Goal: Task Accomplishment & Management: Manage account settings

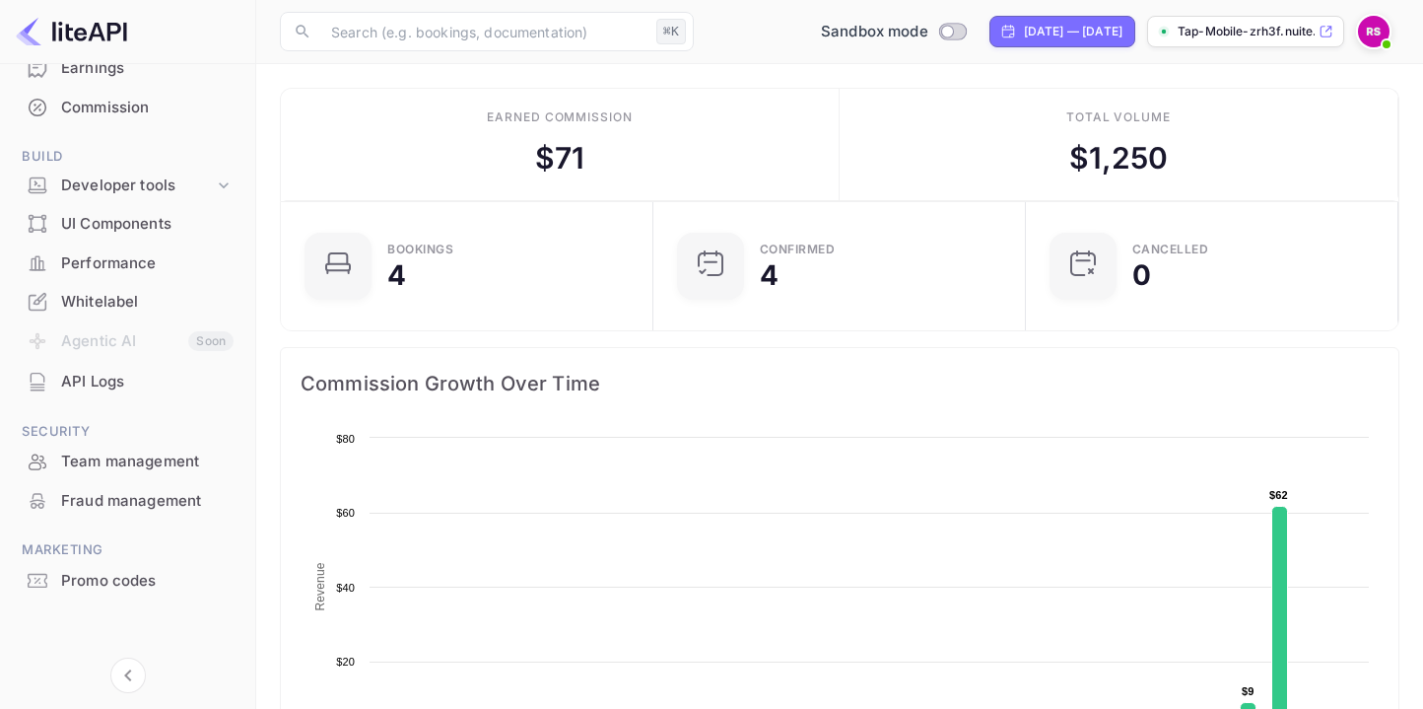
scroll to position [241, 0]
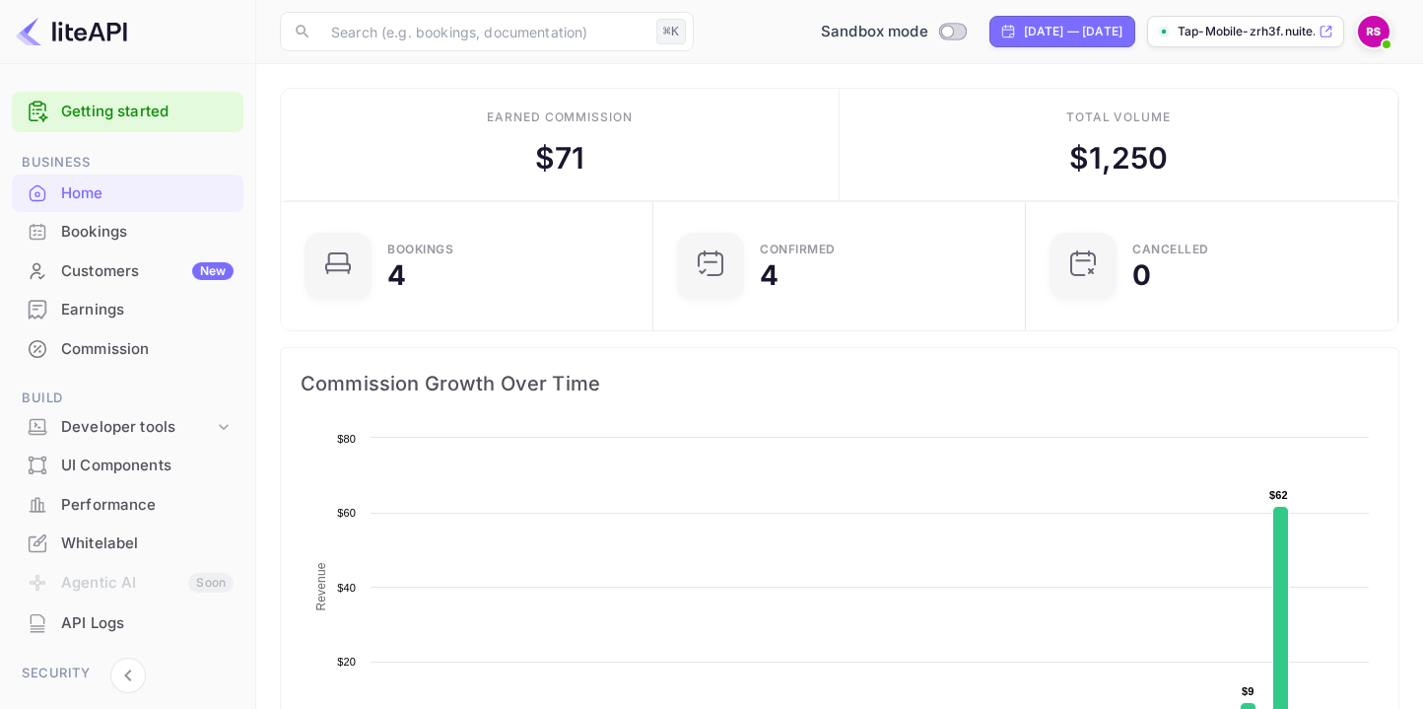
scroll to position [241, 0]
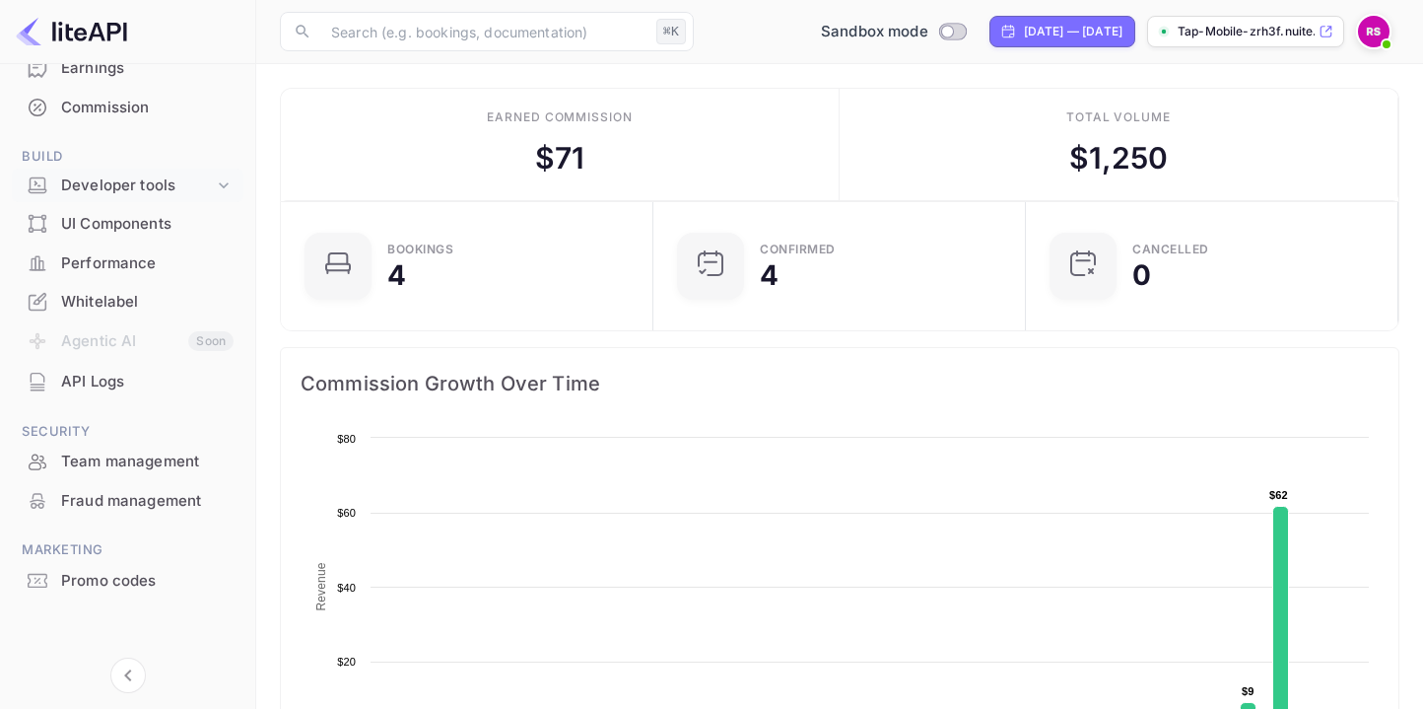
click at [103, 178] on div "Developer tools" at bounding box center [137, 185] width 153 height 23
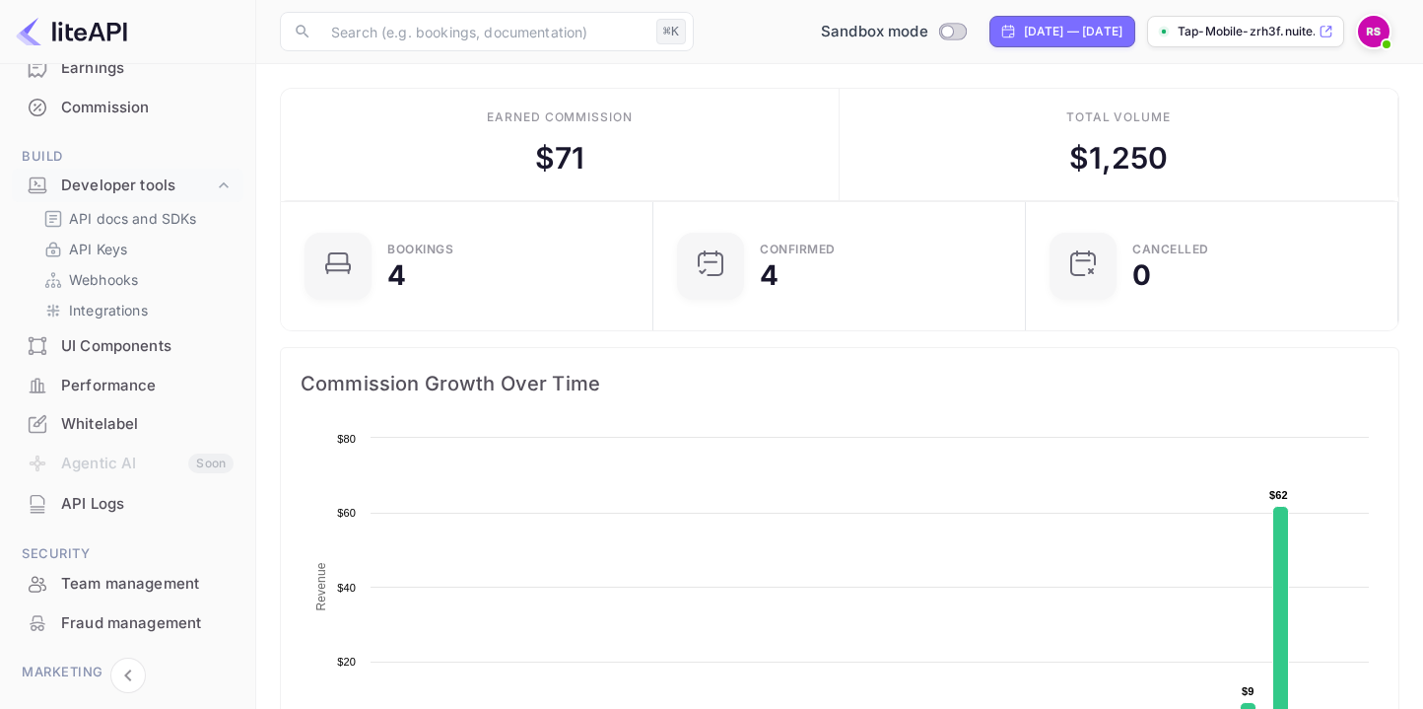
click at [85, 430] on div "Whitelabel" at bounding box center [147, 424] width 172 height 23
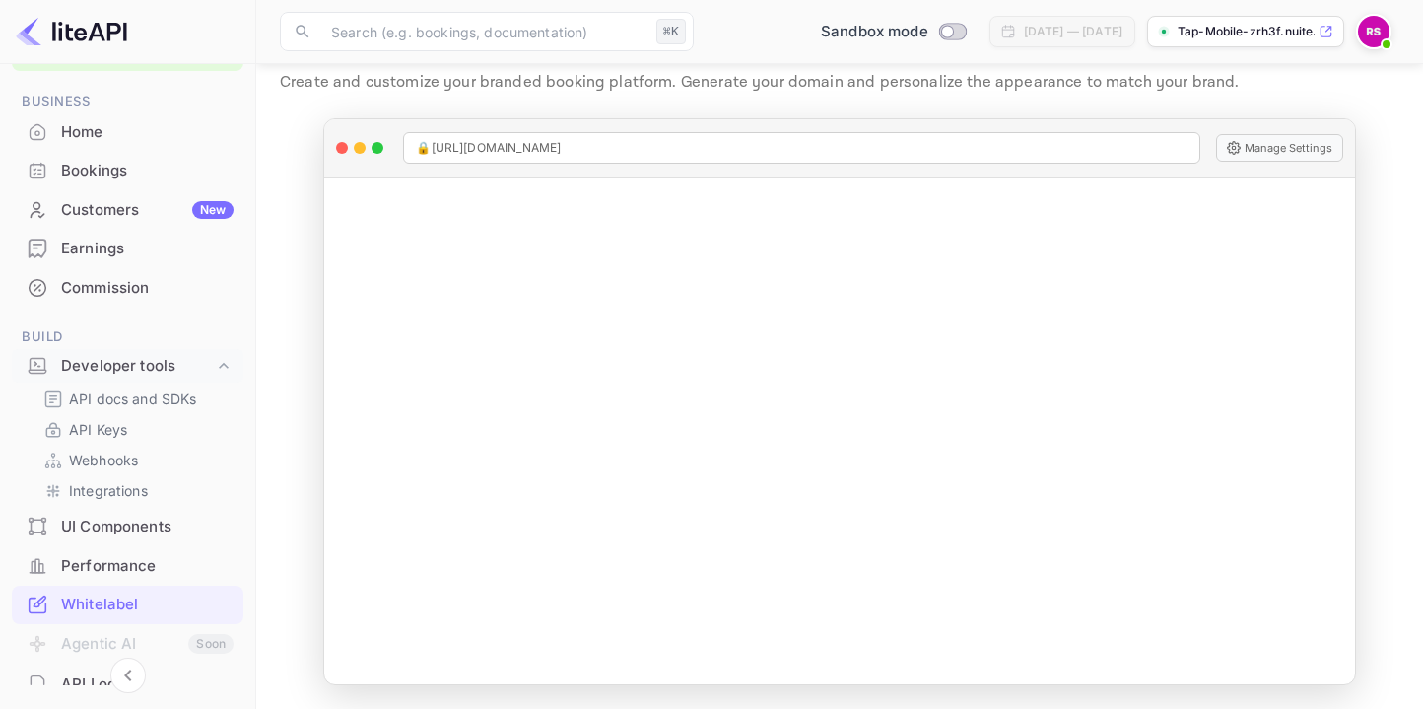
scroll to position [14, 0]
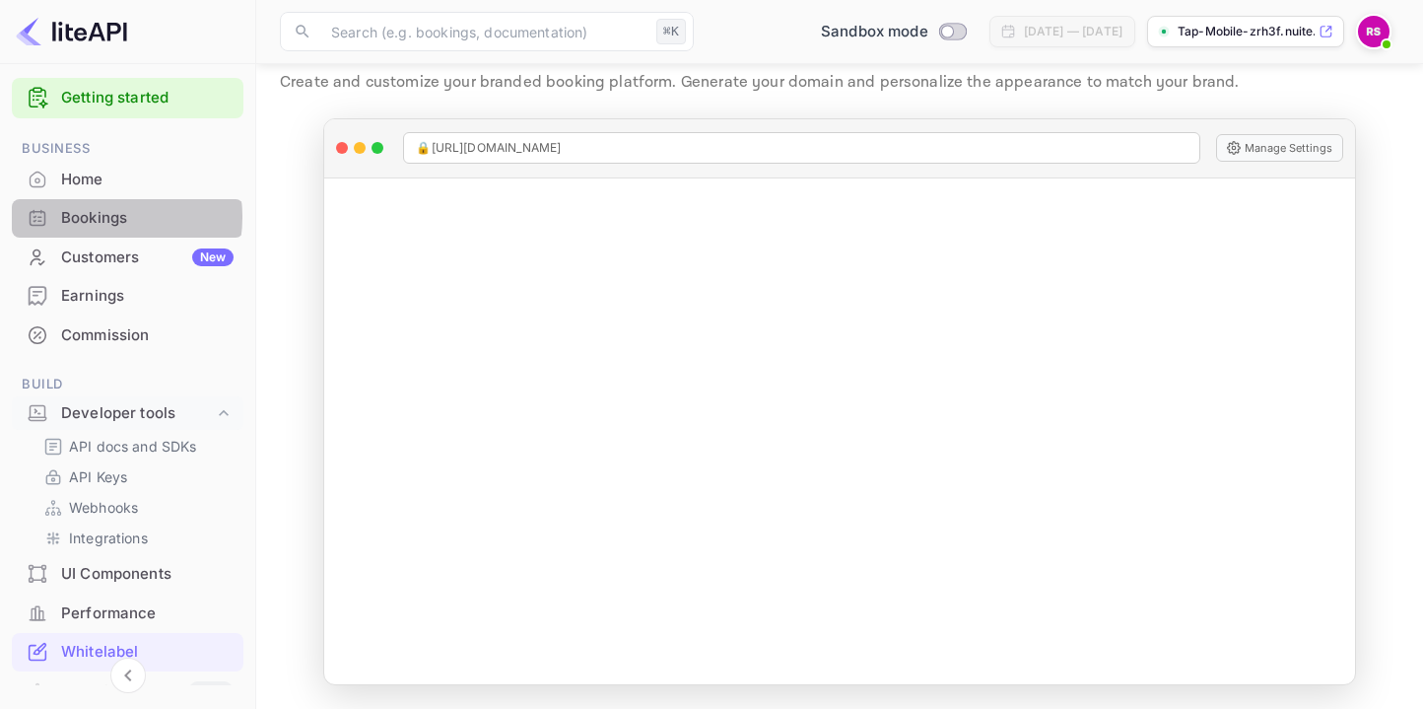
click at [99, 217] on div "Bookings" at bounding box center [147, 218] width 172 height 23
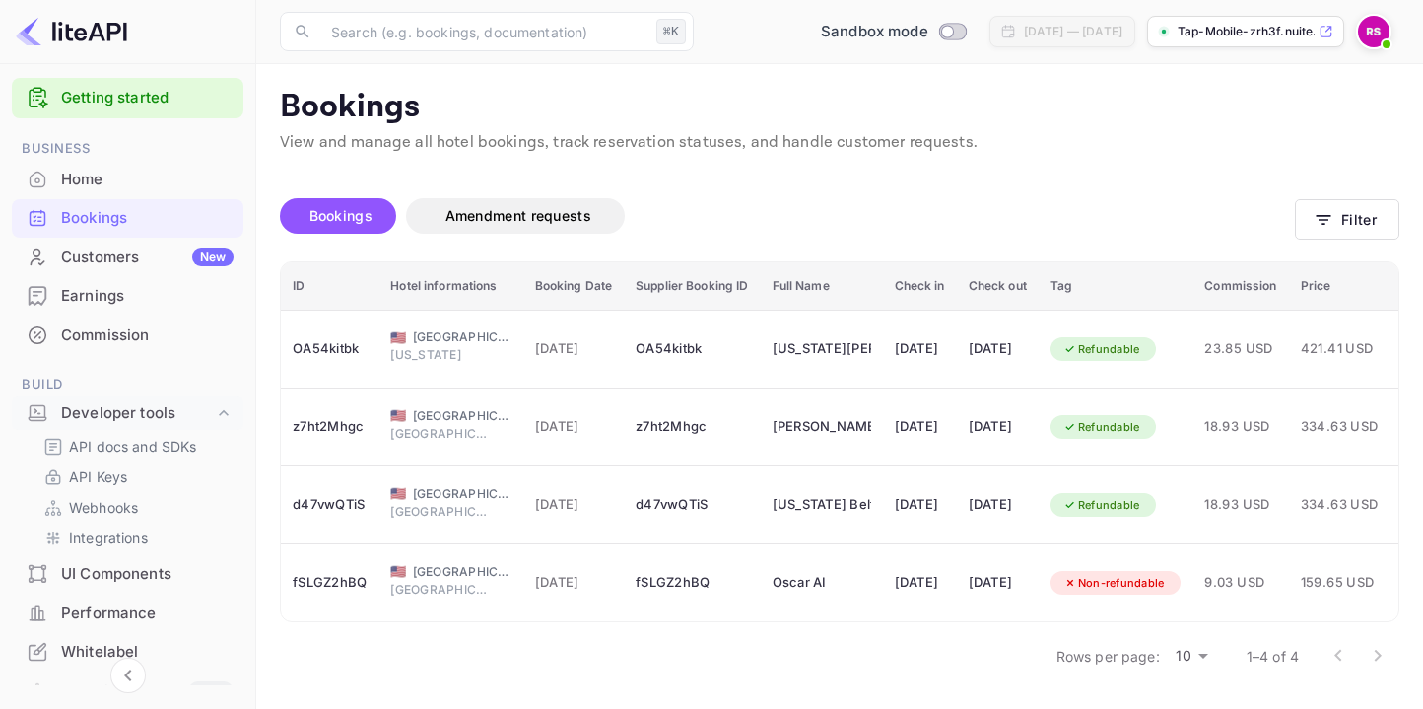
click at [88, 34] on img at bounding box center [71, 32] width 111 height 32
click at [65, 191] on div "Home" at bounding box center [128, 180] width 232 height 38
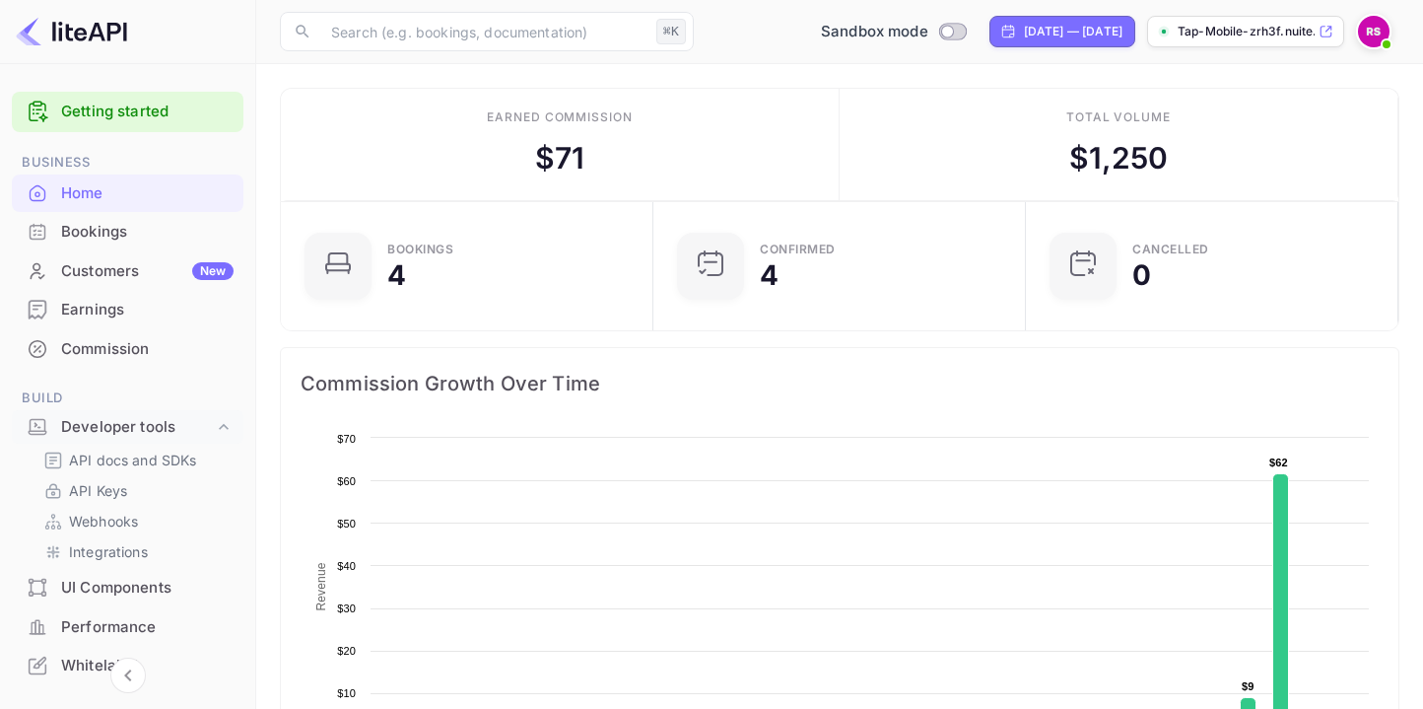
click at [92, 36] on img at bounding box center [71, 32] width 111 height 32
drag, startPoint x: 95, startPoint y: 24, endPoint x: 31, endPoint y: 28, distance: 64.2
click at [93, 25] on img at bounding box center [71, 32] width 111 height 32
click at [31, 35] on img at bounding box center [71, 32] width 111 height 32
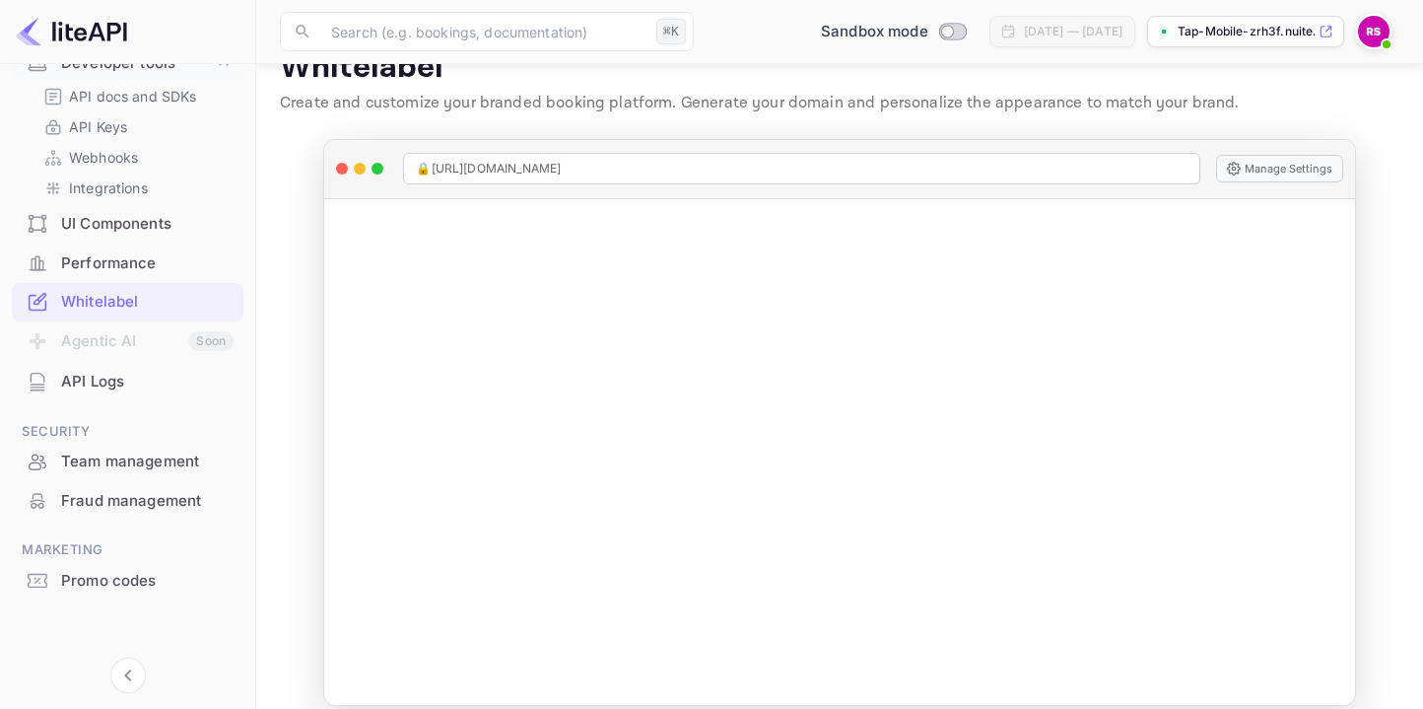
scroll to position [60, 0]
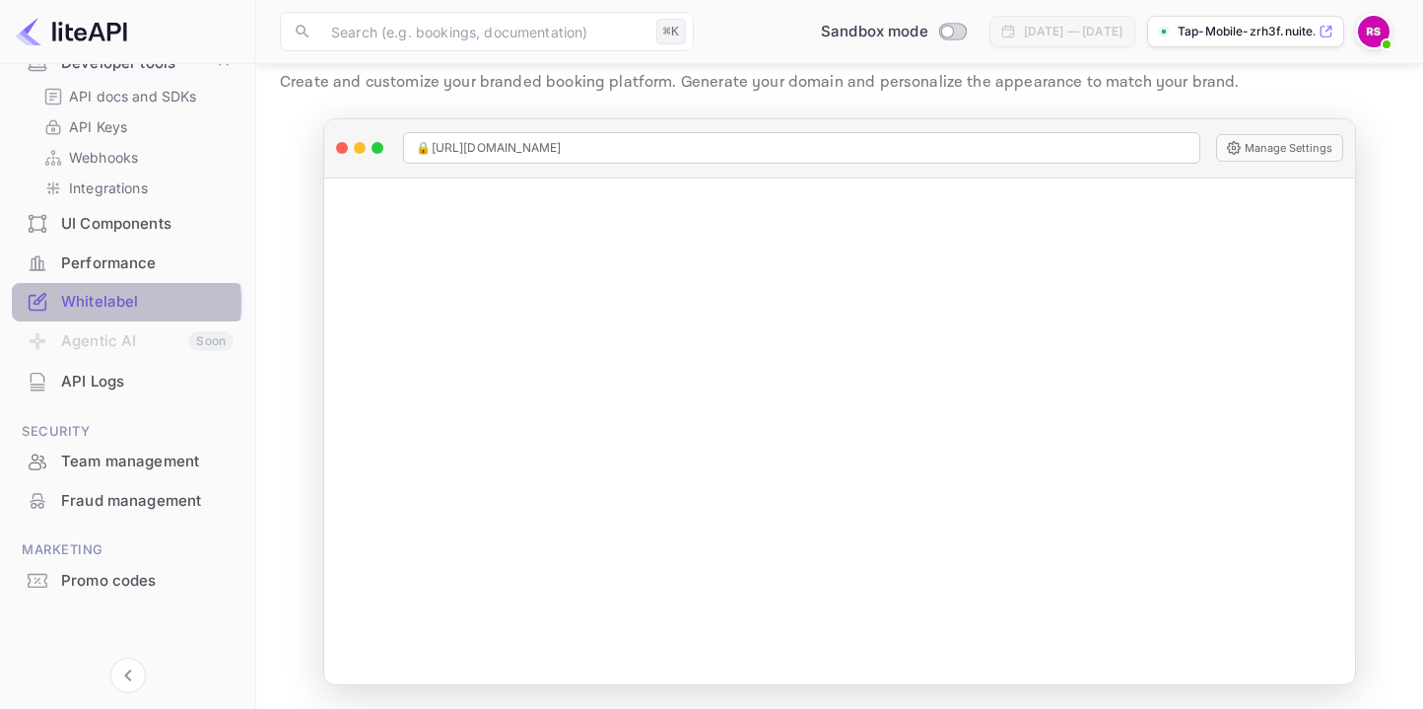
click at [90, 303] on div "Whitelabel" at bounding box center [147, 302] width 172 height 23
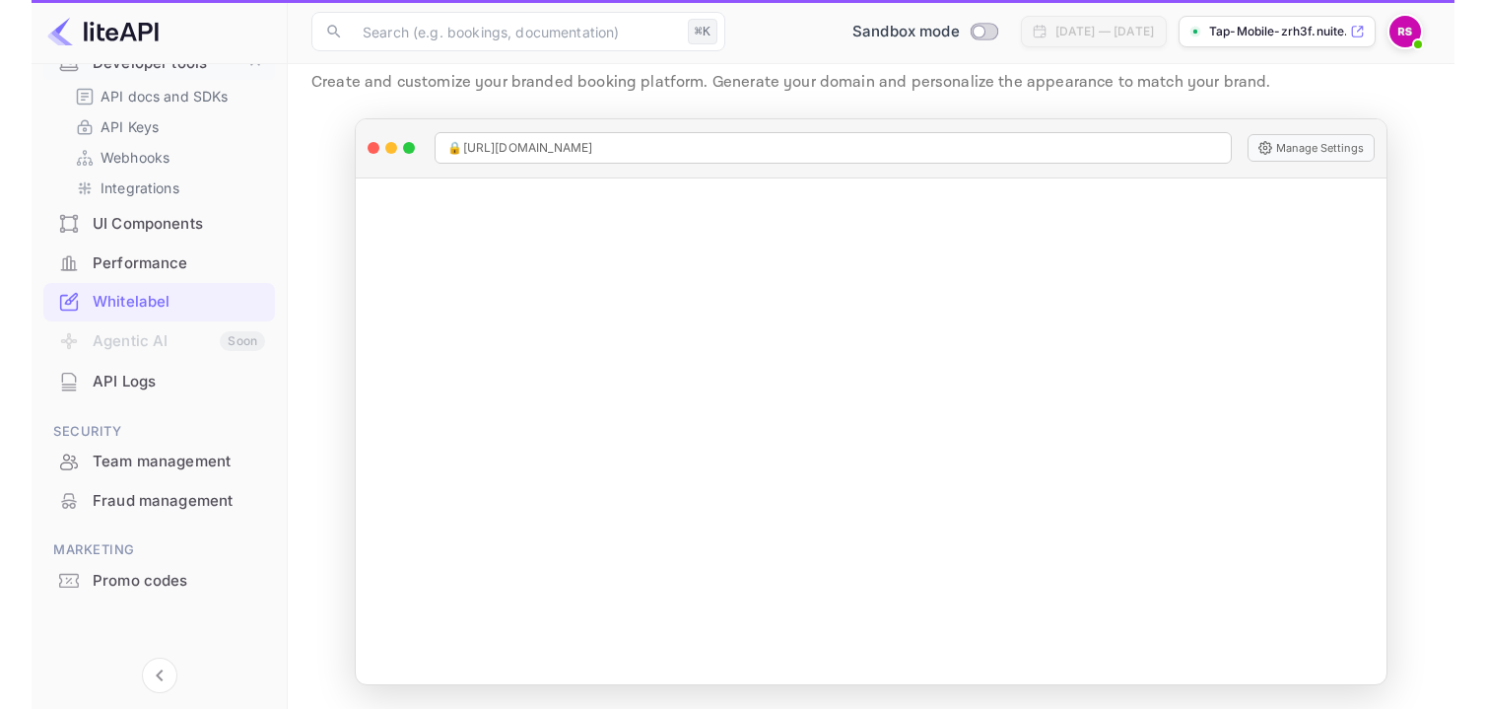
scroll to position [0, 0]
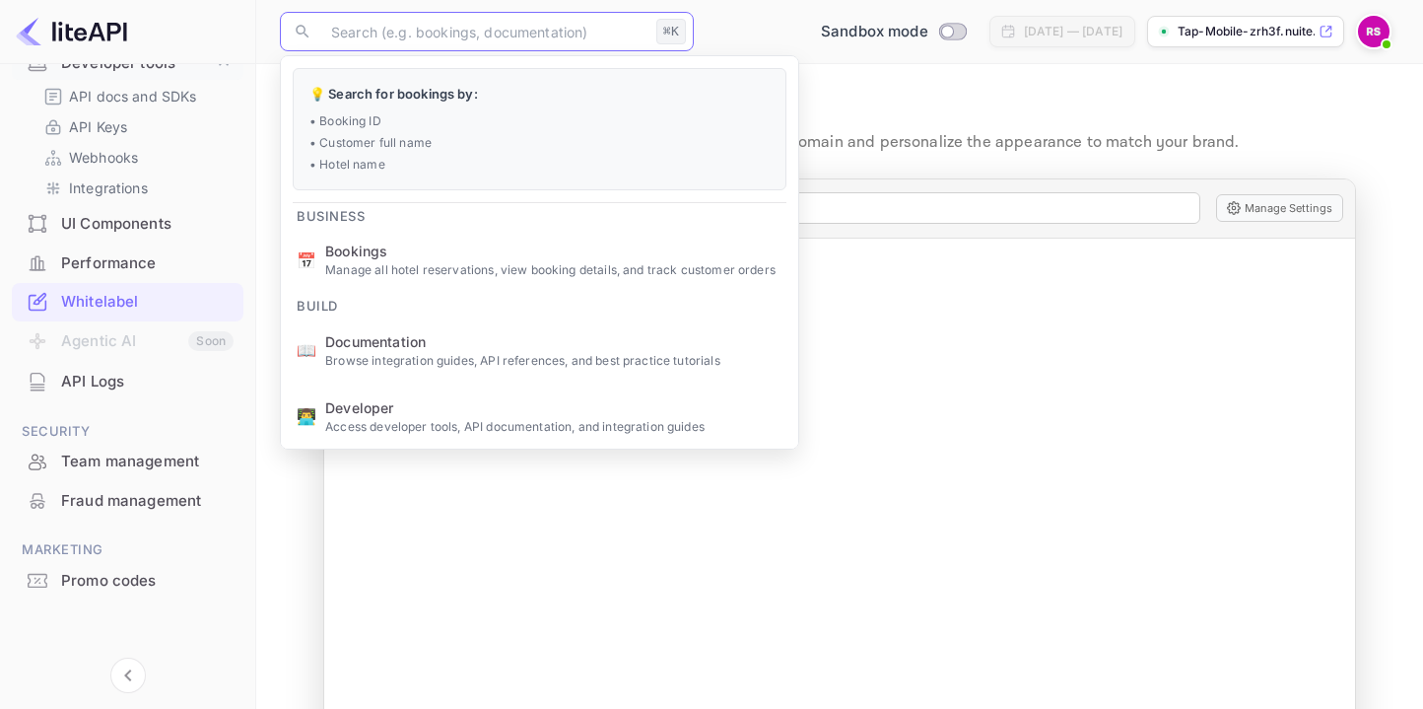
click at [560, 37] on input "text" at bounding box center [483, 31] width 329 height 39
click at [1216, 34] on p "Tap-Mobile-zrh3f.nuite..." at bounding box center [1246, 32] width 137 height 18
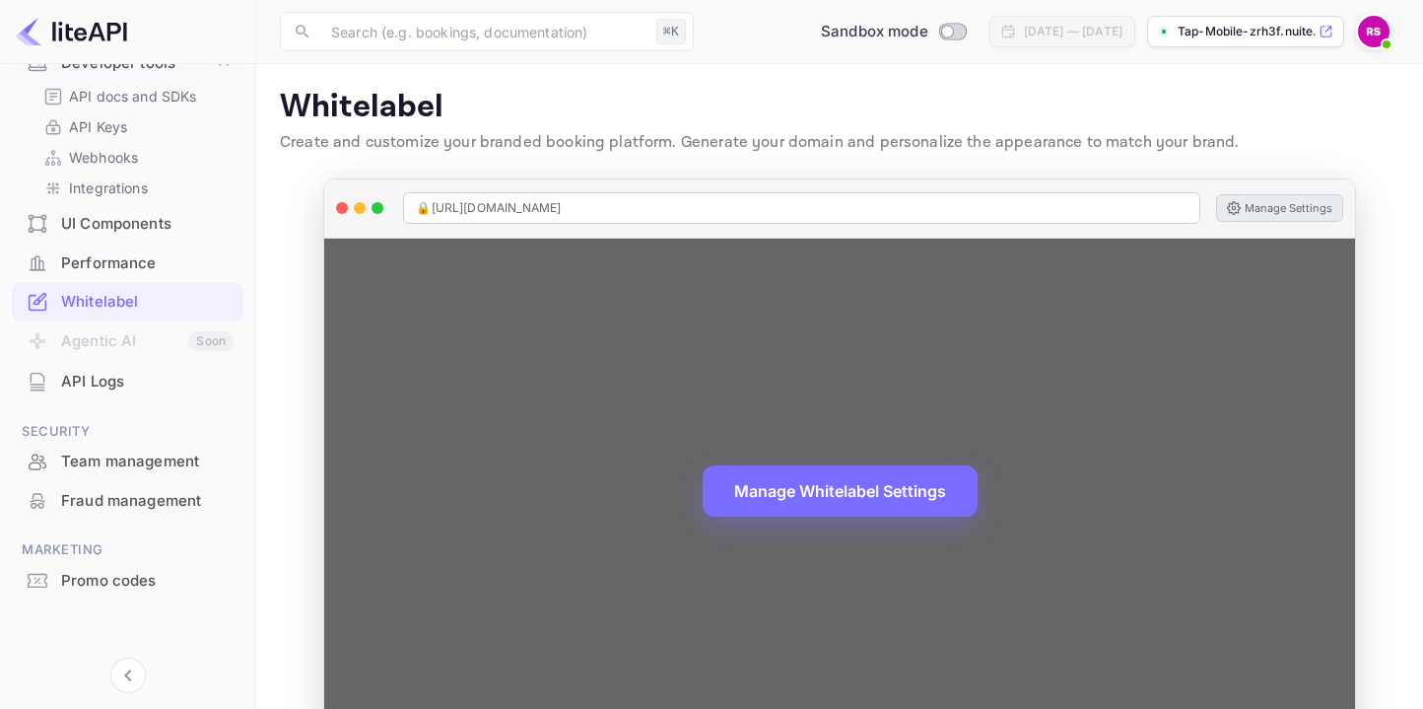
click at [1295, 208] on button "Manage Settings" at bounding box center [1279, 208] width 127 height 28
click at [1292, 209] on button "Manage Settings" at bounding box center [1279, 208] width 127 height 28
